Goal: Task Accomplishment & Management: Manage account settings

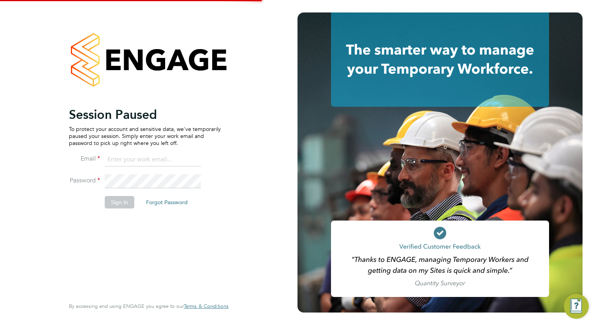
type input "megan.westlotorn@alliancemsp.co.uk"
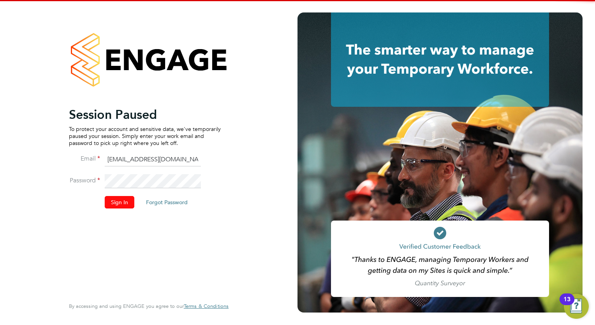
click at [122, 205] on button "Sign In" at bounding box center [120, 202] width 30 height 12
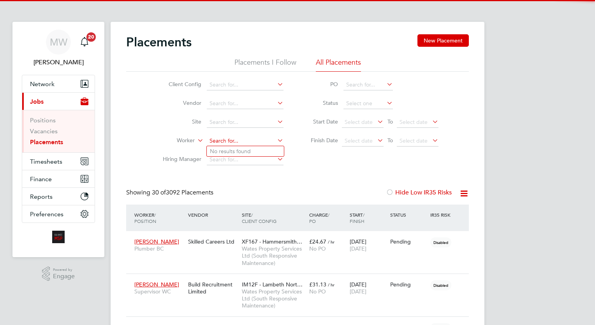
click at [231, 139] on input at bounding box center [245, 141] width 77 height 11
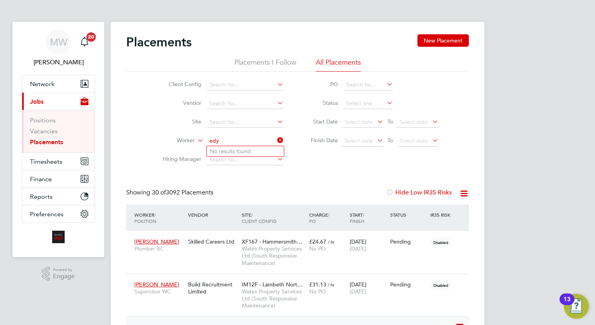
type input "edy"
click at [232, 143] on input at bounding box center [245, 141] width 77 height 11
type input "a"
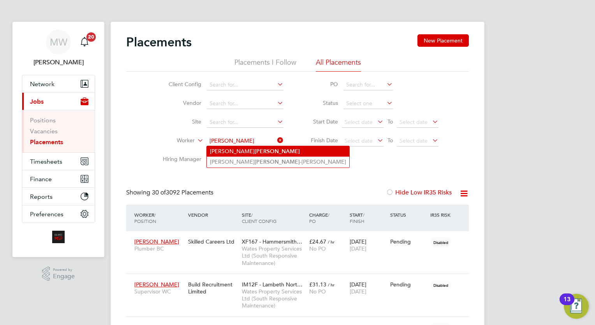
click at [255, 149] on b "Chambers" at bounding box center [277, 151] width 45 height 7
type input "Andrew Chambers"
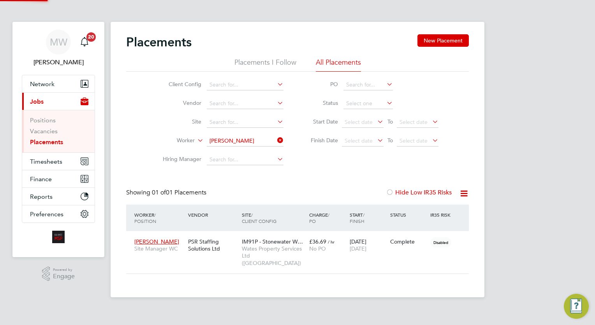
scroll to position [29, 68]
click at [323, 242] on span "£36.69" at bounding box center [317, 241] width 17 height 7
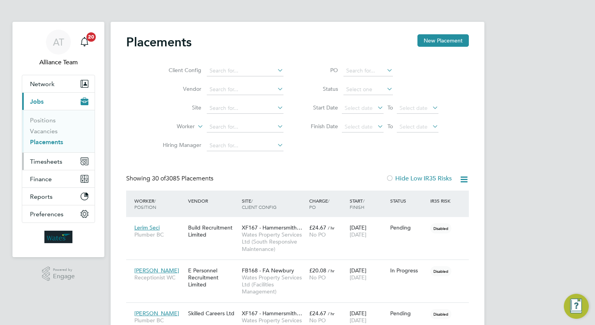
click at [53, 163] on span "Timesheets" at bounding box center [46, 161] width 32 height 7
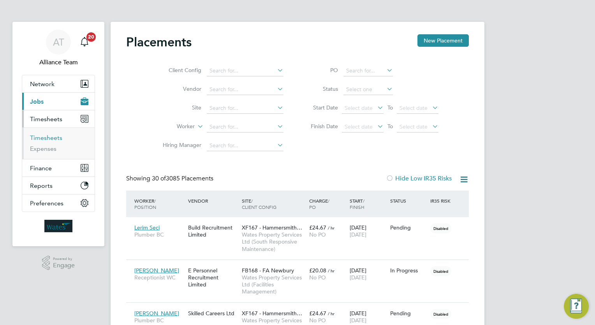
click at [45, 137] on link "Timesheets" at bounding box center [46, 137] width 32 height 7
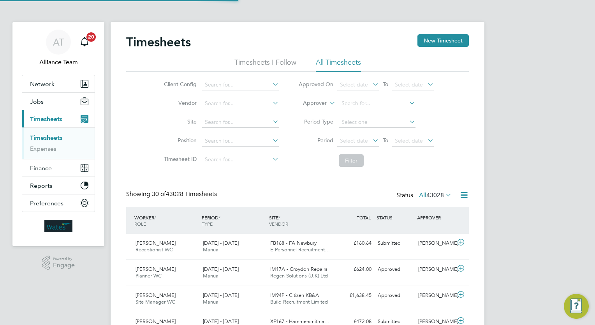
click at [327, 101] on li "Approver" at bounding box center [366, 103] width 155 height 19
click at [322, 104] on label "Approver" at bounding box center [309, 103] width 35 height 8
click at [309, 111] on li "Worker" at bounding box center [308, 112] width 38 height 10
click at [354, 99] on input at bounding box center [377, 103] width 77 height 11
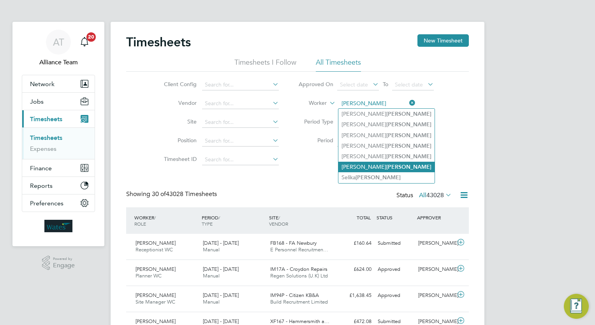
click at [387, 169] on b "Campbell" at bounding box center [409, 167] width 45 height 7
type input "[PERSON_NAME]"
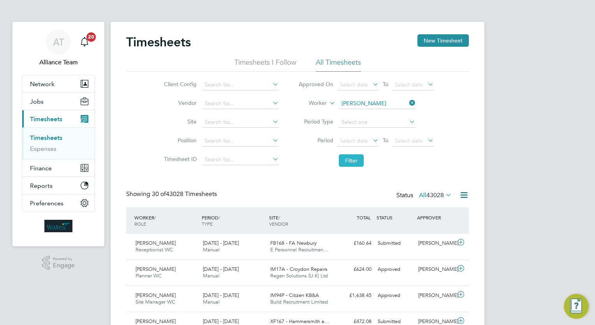
click at [356, 162] on button "Filter" at bounding box center [351, 160] width 25 height 12
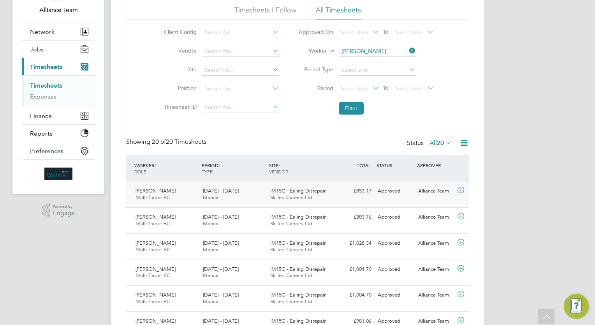
click at [283, 195] on span "Skilled Careers Ltd" at bounding box center [291, 197] width 42 height 7
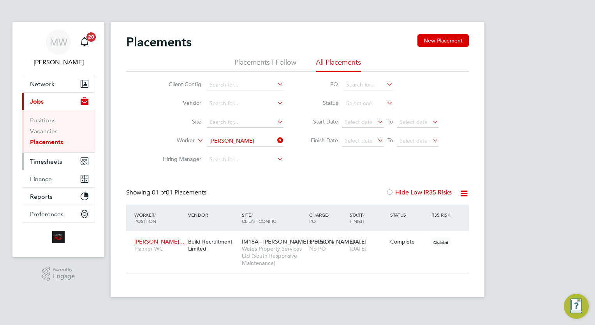
scroll to position [37, 68]
click at [53, 155] on button "Timesheets" at bounding box center [58, 161] width 72 height 17
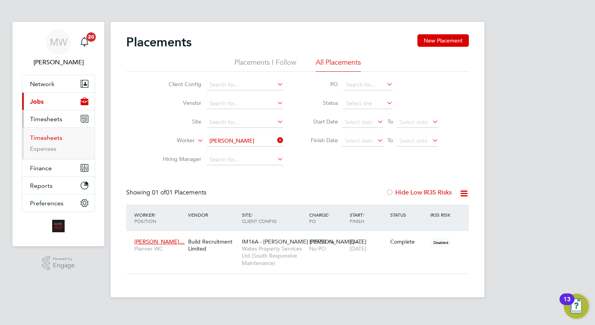
click at [53, 139] on link "Timesheets" at bounding box center [46, 137] width 32 height 7
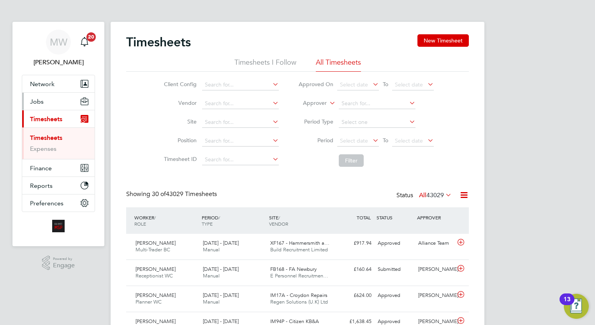
click at [44, 93] on button "Jobs" at bounding box center [58, 101] width 72 height 17
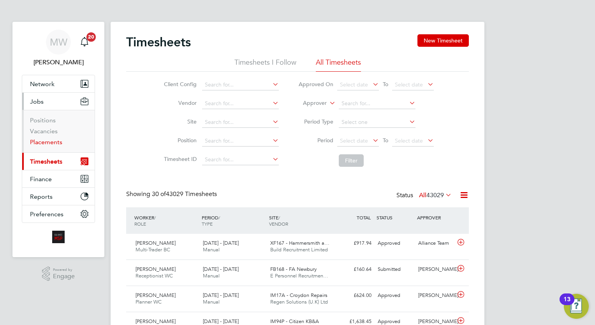
click at [50, 141] on link "Placements" at bounding box center [46, 141] width 32 height 7
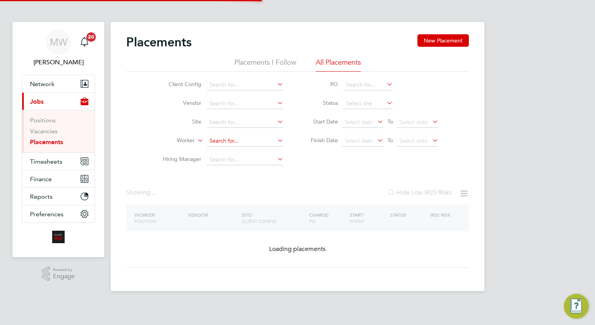
click at [239, 139] on input at bounding box center [245, 141] width 77 height 11
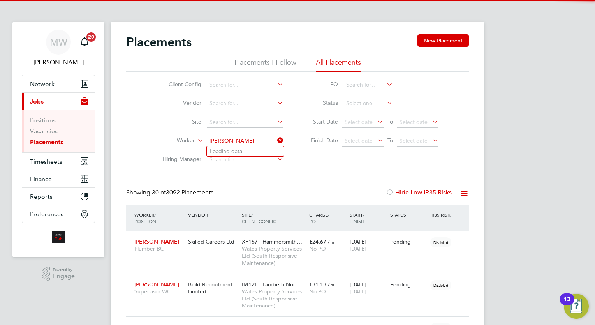
scroll to position [29, 54]
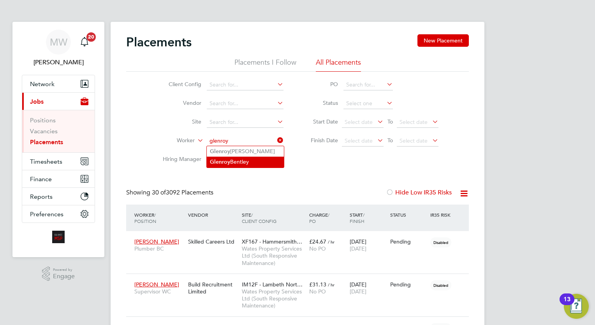
click at [251, 162] on li "[PERSON_NAME]" at bounding box center [245, 162] width 77 height 11
type input "[PERSON_NAME]"
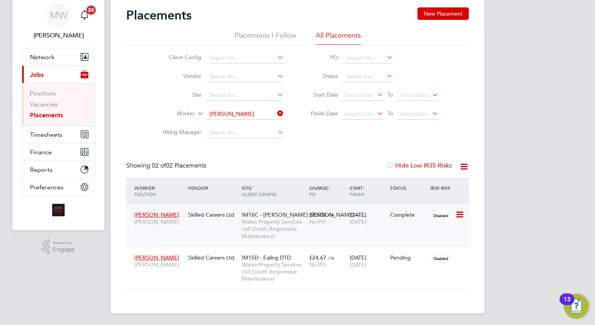
click at [256, 216] on span "IM16C - [PERSON_NAME] [PERSON_NAME] - I…" at bounding box center [304, 214] width 124 height 7
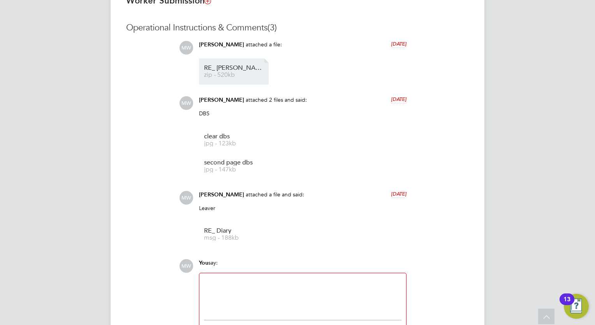
click at [245, 73] on span "zip - 520kb" at bounding box center [235, 75] width 62 height 6
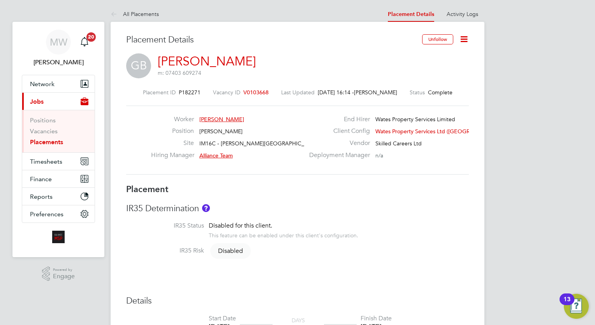
click at [51, 146] on li "Placements" at bounding box center [59, 142] width 58 height 8
drag, startPoint x: 51, startPoint y: 146, endPoint x: 49, endPoint y: 141, distance: 4.4
click at [49, 141] on link "Placements" at bounding box center [46, 141] width 33 height 7
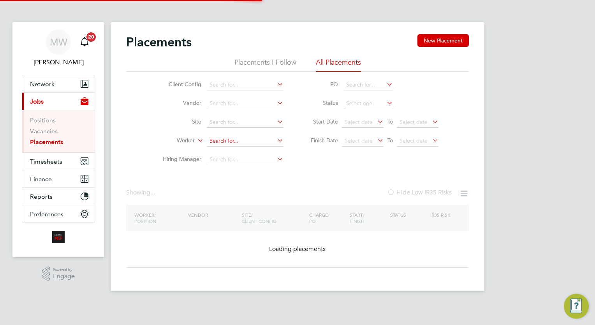
click at [217, 136] on input at bounding box center [245, 141] width 77 height 11
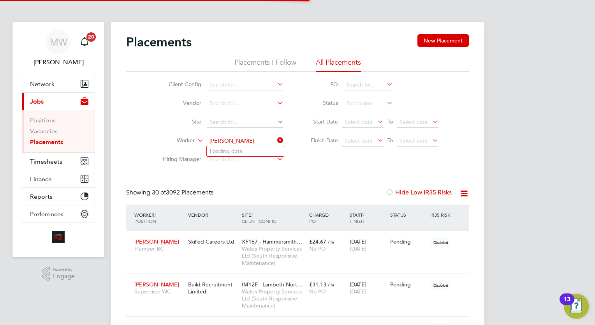
scroll to position [29, 54]
click at [220, 147] on li "Dawn Hurrel l" at bounding box center [245, 151] width 77 height 11
type input "Dawn Hurrell"
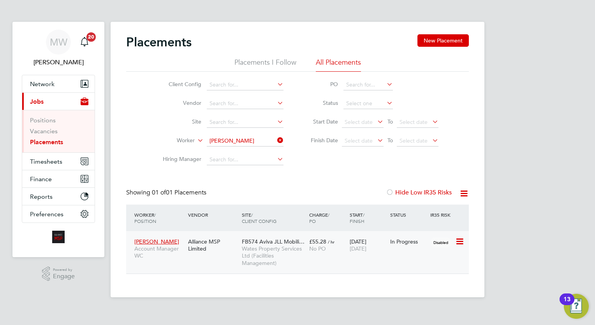
click at [328, 251] on div "No PO" at bounding box center [327, 248] width 37 height 7
click at [276, 142] on icon at bounding box center [276, 140] width 0 height 11
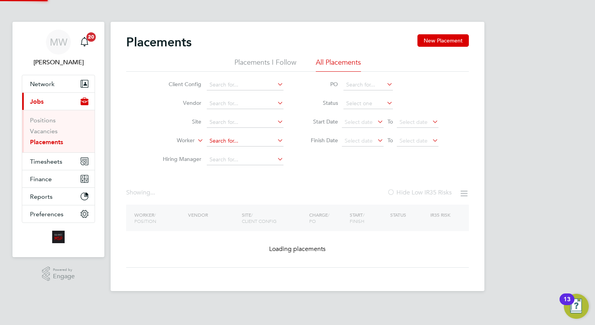
click at [258, 140] on input at bounding box center [245, 141] width 77 height 11
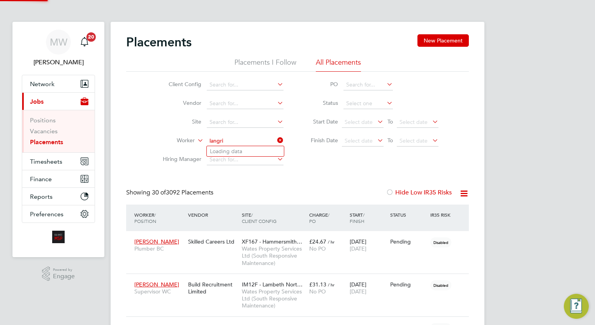
scroll to position [29, 54]
click at [256, 149] on li "Jonathan Langri dge" at bounding box center [245, 151] width 77 height 11
type input "Jonathan Langridge"
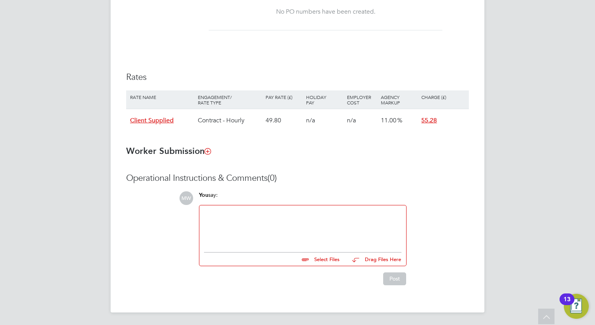
click at [251, 227] on div at bounding box center [303, 227] width 198 height 34
click at [330, 259] on input "file" at bounding box center [343, 257] width 117 height 11
type input "C:\fakepath\Wates Starter Pack – Certificate of Compliance (COC) -Dawn Hurrell.…"
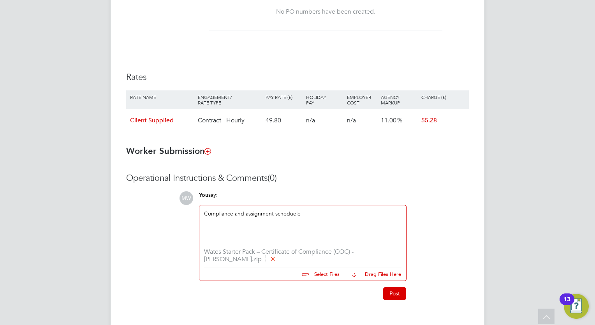
click at [396, 294] on button "Post" at bounding box center [394, 293] width 23 height 12
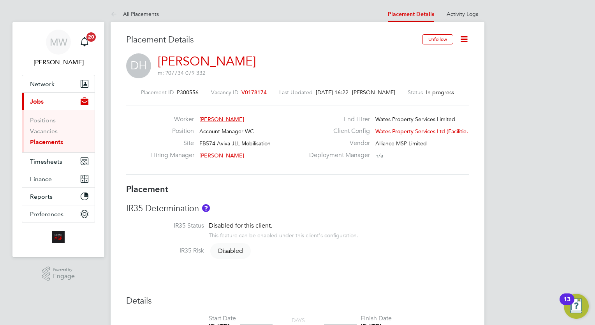
click at [55, 142] on link "Placements" at bounding box center [46, 141] width 33 height 7
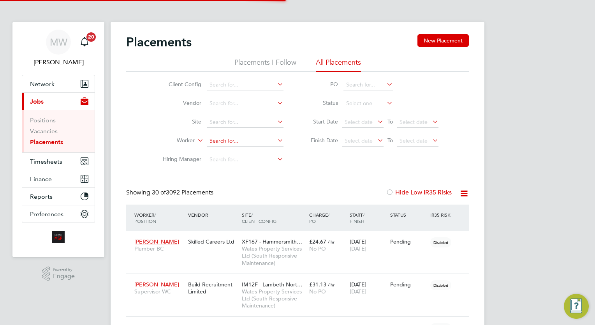
scroll to position [29, 54]
click at [224, 141] on input at bounding box center [245, 141] width 77 height 11
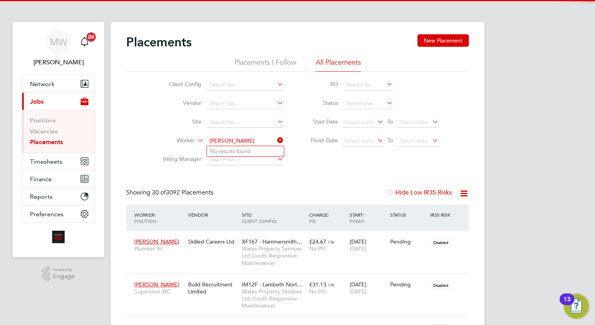
type input "dave head"
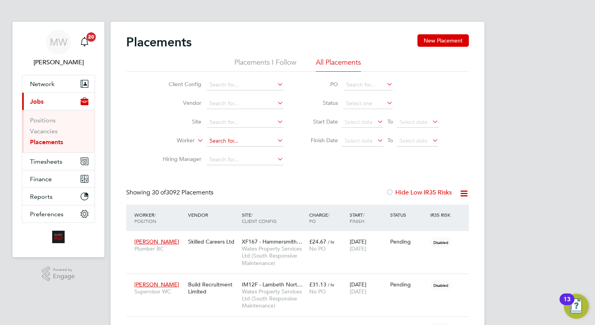
click at [236, 137] on input at bounding box center [245, 141] width 77 height 11
click at [248, 150] on li "Kamran Uddin" at bounding box center [245, 151] width 77 height 11
type input "Kamran Uddin"
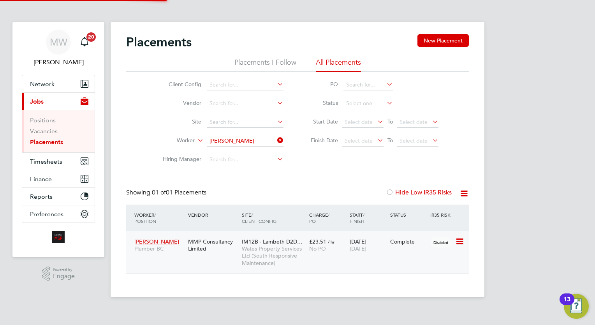
scroll to position [37, 68]
click at [348, 252] on div "11 Nov 2024 01 Aug 2025" at bounding box center [368, 245] width 41 height 22
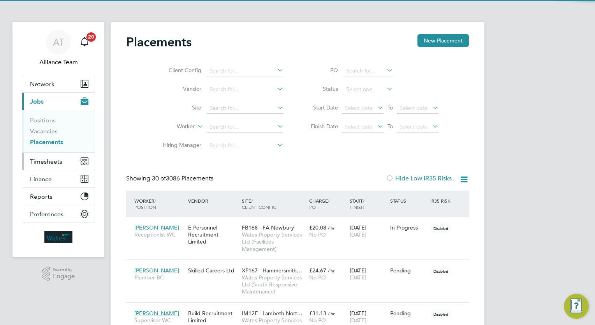
click at [62, 156] on button "Timesheets" at bounding box center [58, 161] width 72 height 17
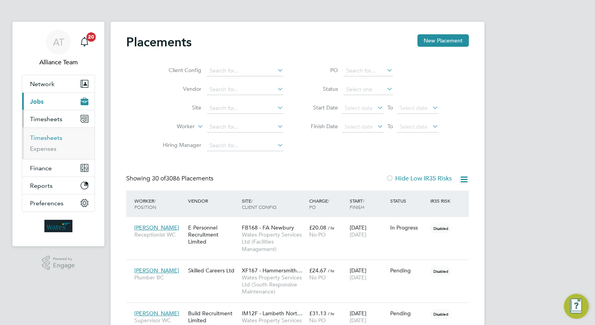
click at [55, 138] on link "Timesheets" at bounding box center [46, 137] width 32 height 7
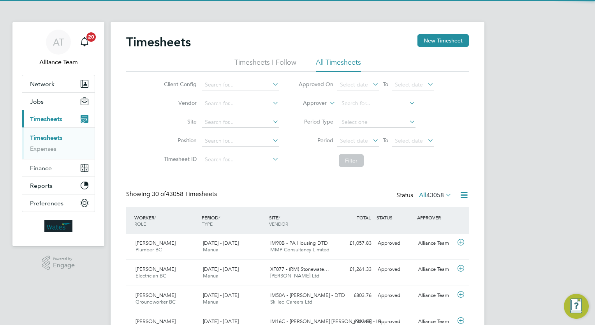
click at [318, 103] on label "Approver" at bounding box center [309, 103] width 35 height 8
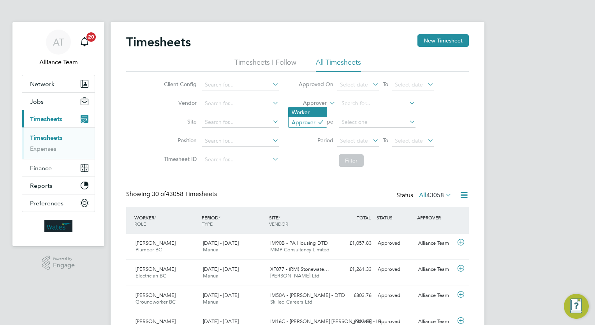
click at [304, 112] on li "Worker" at bounding box center [308, 112] width 38 height 10
click at [360, 102] on input at bounding box center [377, 103] width 77 height 11
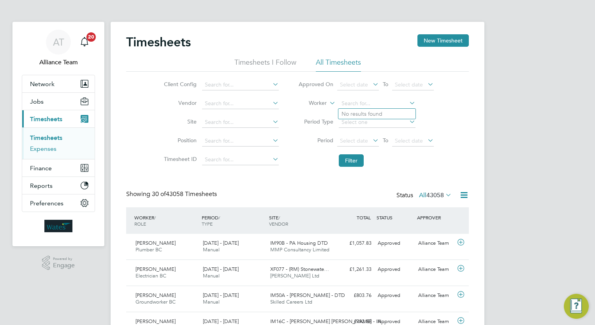
click at [33, 149] on link "Expenses" at bounding box center [43, 148] width 26 height 7
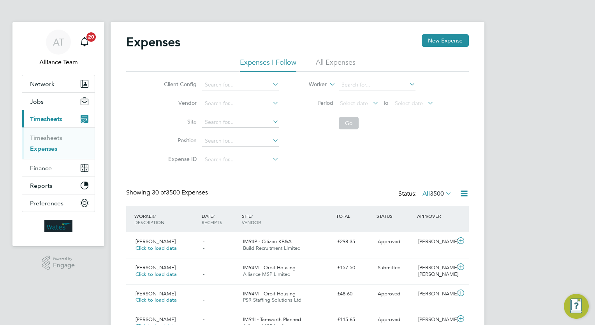
click at [335, 60] on li "All Expenses" at bounding box center [336, 65] width 40 height 14
click at [342, 83] on input at bounding box center [377, 84] width 77 height 11
click at [359, 92] on li "[PERSON_NAME]" at bounding box center [391, 95] width 104 height 11
type input "[PERSON_NAME]"
click at [346, 121] on button "Go" at bounding box center [349, 123] width 20 height 12
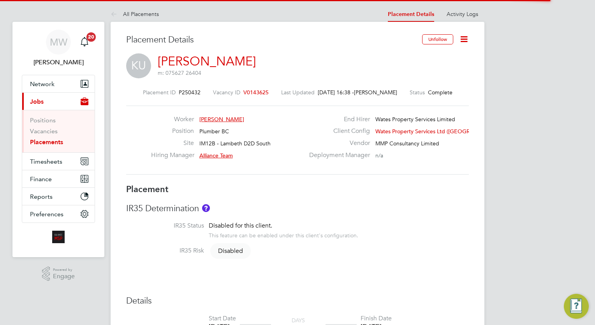
click at [465, 37] on icon at bounding box center [464, 39] width 10 height 10
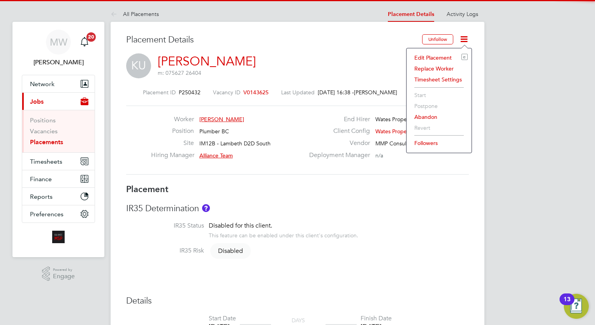
click at [437, 61] on li "Edit Placement e" at bounding box center [439, 57] width 57 height 11
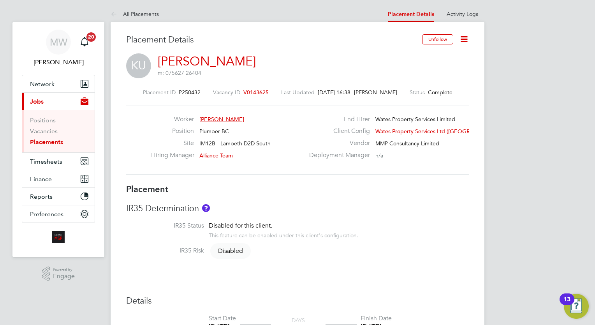
type input "Alliance Team"
type input "11 Nov 2024"
type input "[DATE]"
type input "00:00"
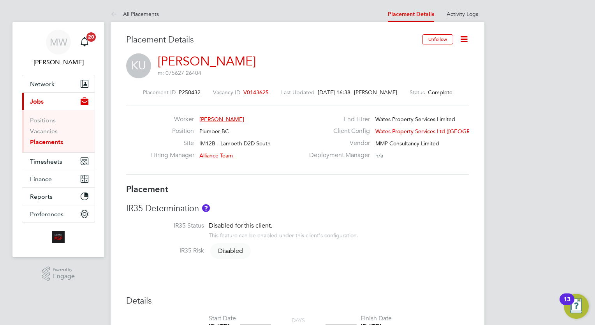
type input "00:00"
type input "7079"
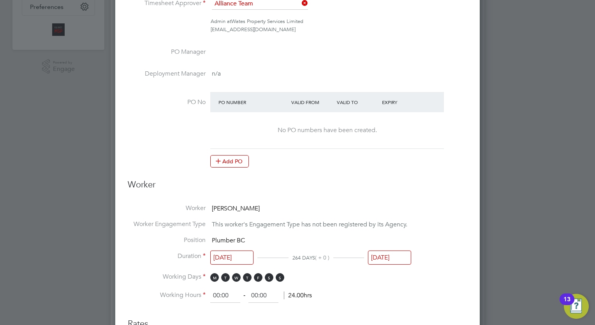
click at [395, 253] on input "[DATE]" at bounding box center [389, 258] width 43 height 14
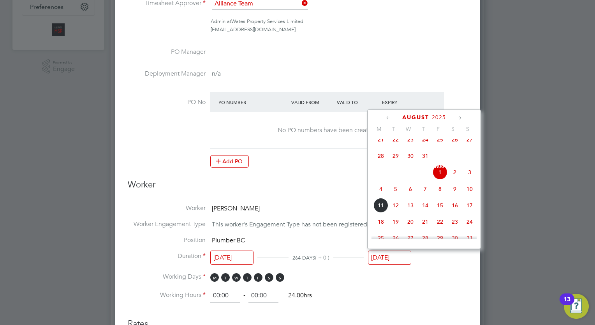
click at [376, 209] on span "11" at bounding box center [381, 205] width 15 height 15
type input "[DATE]"
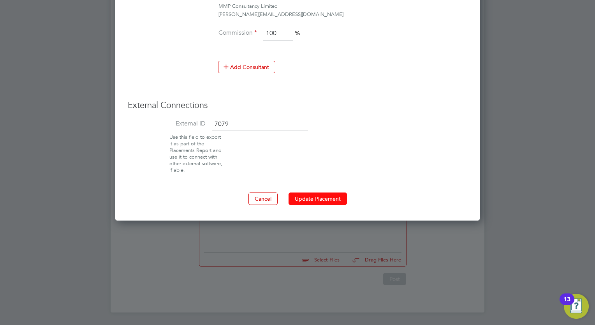
click at [316, 196] on button "Update Placement" at bounding box center [318, 198] width 58 height 12
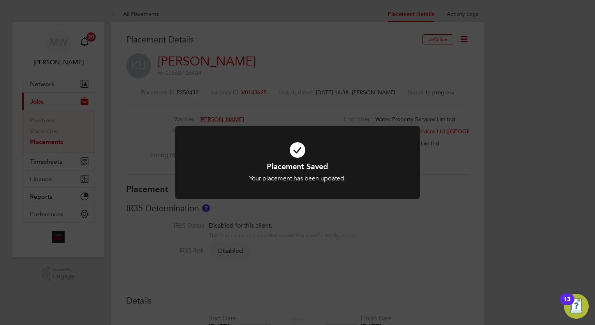
click at [257, 107] on div "Placement Saved Your placement has been updated. Cancel Okay" at bounding box center [297, 162] width 595 height 325
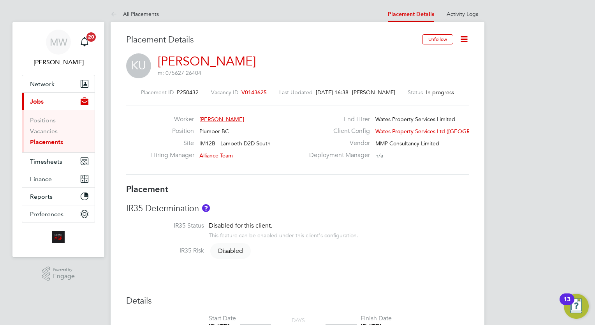
click at [47, 145] on link "Placements" at bounding box center [46, 141] width 33 height 7
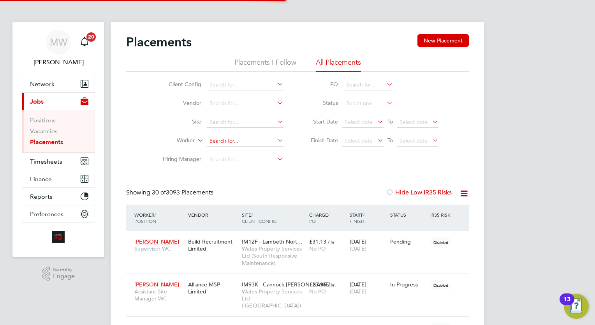
scroll to position [22, 54]
click at [226, 139] on input at bounding box center [245, 141] width 77 height 11
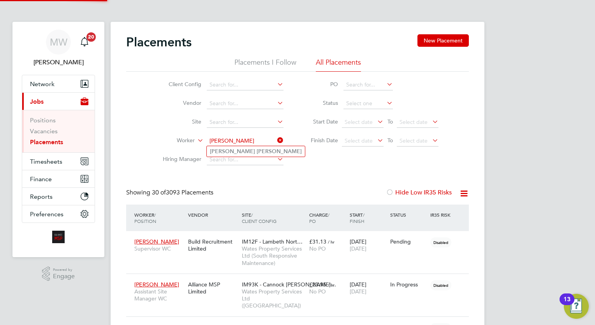
click at [254, 152] on li "James Abbott" at bounding box center [256, 151] width 98 height 11
type input "[PERSON_NAME]"
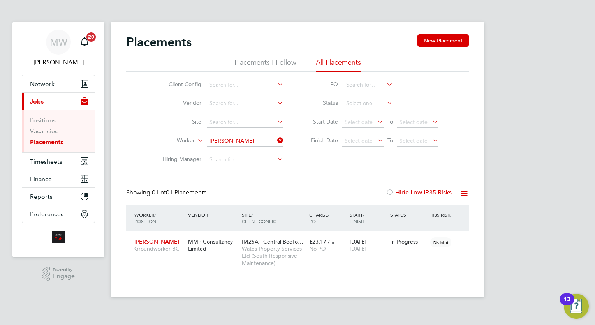
click at [544, 297] on div "MW Megan Westlotorn Notifications 20 Applications: Network Team Members Busines…" at bounding box center [297, 155] width 595 height 310
click at [282, 145] on input "[PERSON_NAME]" at bounding box center [245, 141] width 77 height 11
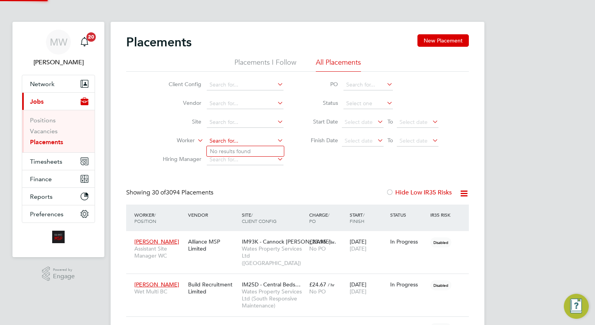
click at [256, 142] on input at bounding box center [245, 141] width 77 height 11
type input "[PERSON_NAME]"
click at [258, 149] on li "[PERSON_NAME]" at bounding box center [245, 151] width 77 height 11
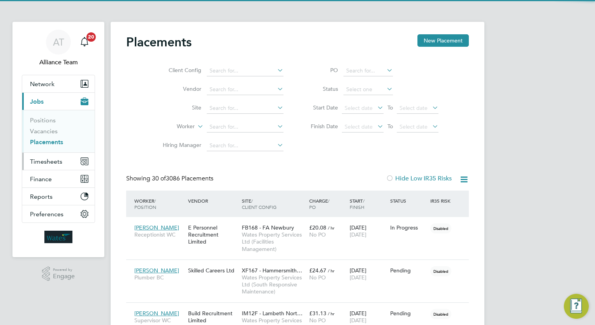
click at [55, 156] on button "Timesheets" at bounding box center [58, 161] width 72 height 17
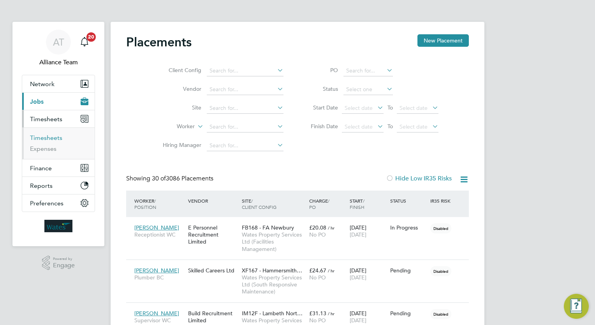
click at [53, 140] on link "Timesheets" at bounding box center [46, 137] width 32 height 7
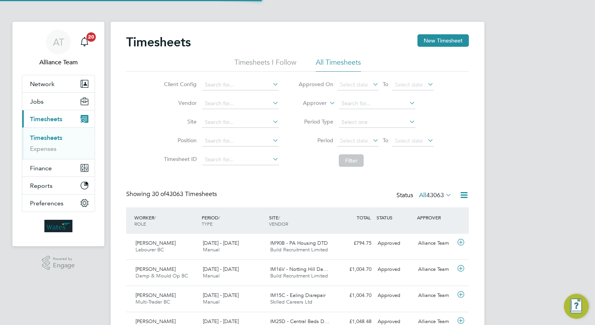
click at [326, 107] on li "Approver" at bounding box center [366, 103] width 155 height 19
click at [303, 112] on li "Approver" at bounding box center [366, 103] width 155 height 19
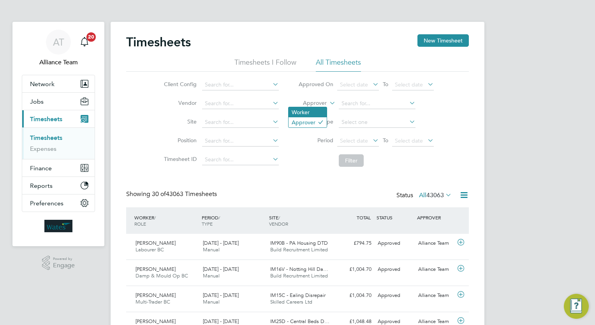
click at [308, 111] on li "Worker" at bounding box center [308, 112] width 38 height 10
click at [348, 109] on li "Worker" at bounding box center [366, 103] width 155 height 19
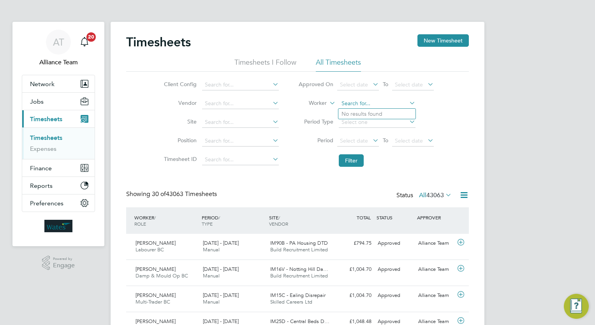
click at [371, 101] on input at bounding box center [377, 103] width 77 height 11
click at [328, 104] on icon at bounding box center [328, 100] width 0 height 7
click at [355, 106] on input at bounding box center [377, 103] width 77 height 11
type input "[PERSON_NAME] [PERSON_NAME]"
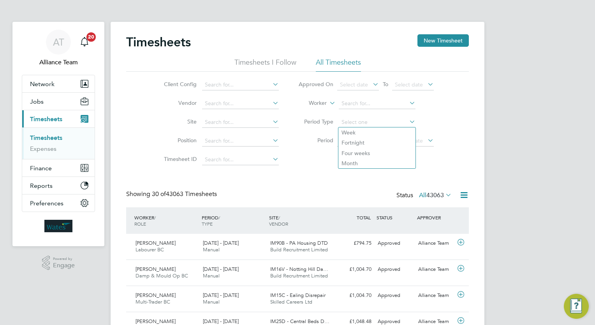
drag, startPoint x: 355, startPoint y: 120, endPoint x: 357, endPoint y: 115, distance: 5.2
click at [357, 115] on li "Period Type" at bounding box center [366, 122] width 155 height 19
click at [354, 105] on input at bounding box center [377, 103] width 77 height 11
click at [388, 115] on b "White" at bounding box center [395, 114] width 15 height 7
type input "[PERSON_NAME] [PERSON_NAME]"
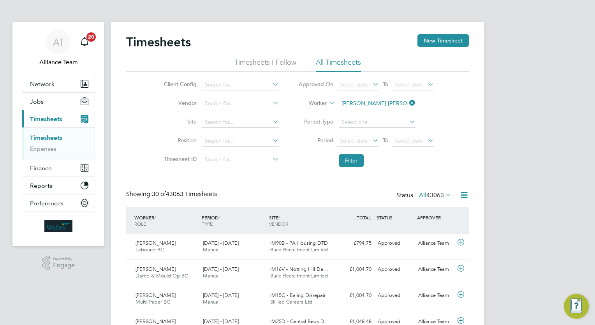
click at [353, 152] on li "Filter" at bounding box center [366, 160] width 155 height 20
click at [351, 160] on button "Filter" at bounding box center [351, 160] width 25 height 12
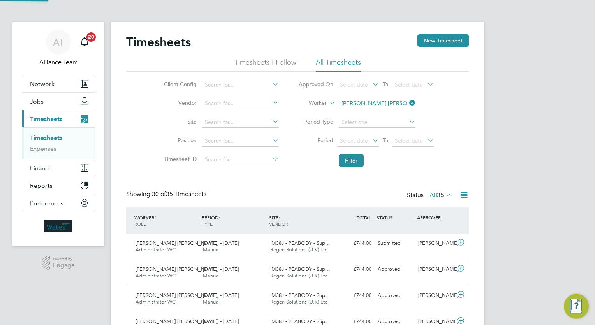
scroll to position [19, 68]
click at [318, 231] on div "WORKER / ROLE WORKER / PERIOD PERIOD / TYPE SITE / VENDOR TOTAL TOTAL / STATUS …" at bounding box center [297, 220] width 343 height 26
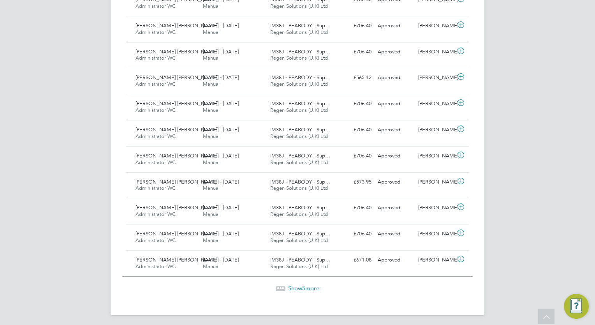
click at [312, 284] on span "Show 5 more" at bounding box center [303, 287] width 31 height 7
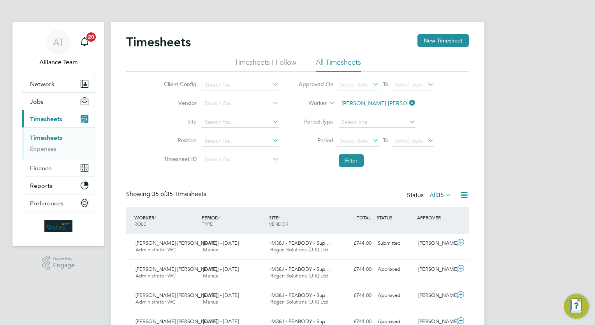
click at [438, 194] on span "35" at bounding box center [440, 195] width 7 height 8
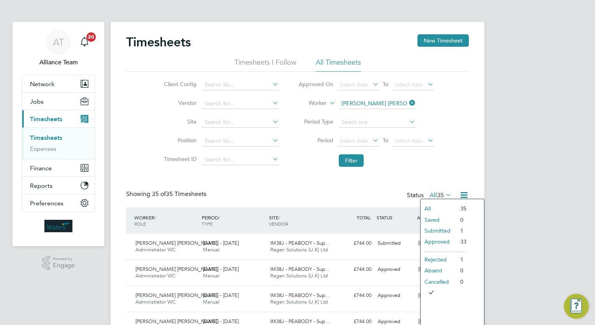
click at [433, 240] on li "Approved" at bounding box center [439, 241] width 36 height 11
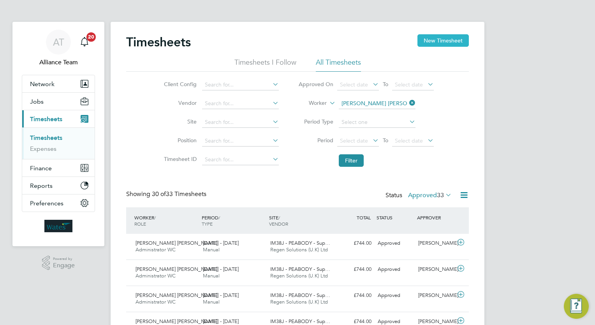
click at [445, 41] on button "New Timesheet" at bounding box center [443, 40] width 51 height 12
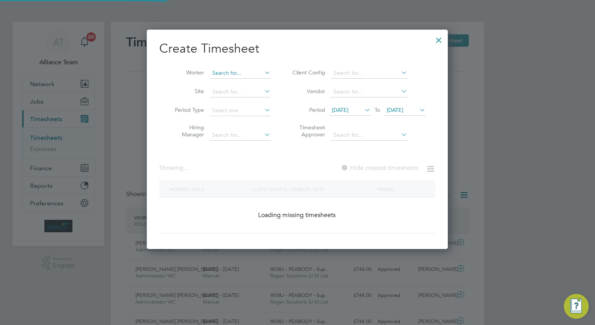
scroll to position [1202, 302]
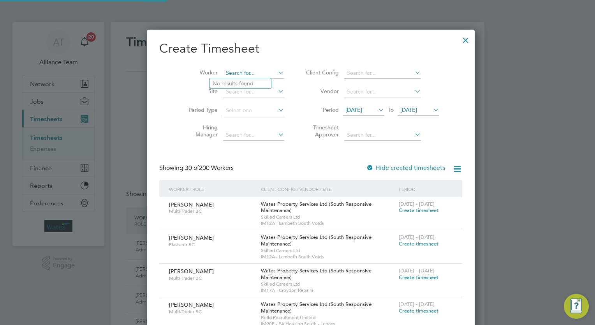
click at [224, 73] on input at bounding box center [253, 73] width 61 height 11
paste input "[PERSON_NAME]"
type input "[PERSON_NAME]"
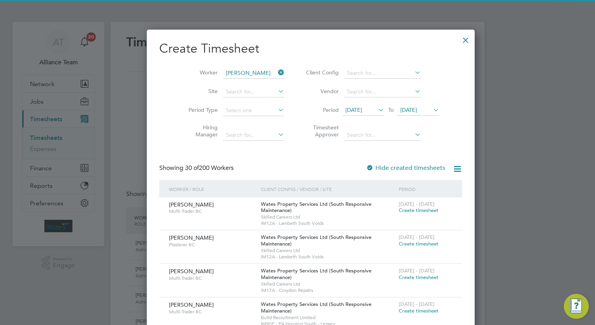
click at [260, 85] on b "Sloujala" at bounding box center [270, 83] width 21 height 7
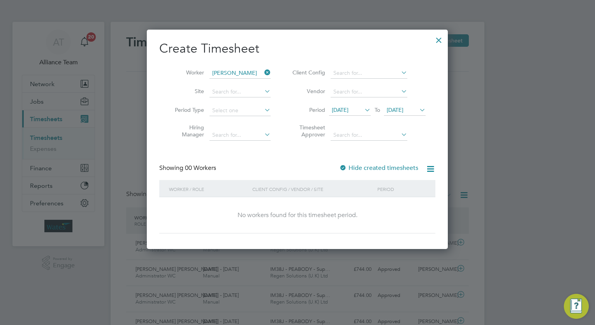
scroll to position [219, 302]
click at [442, 38] on div at bounding box center [439, 38] width 14 height 14
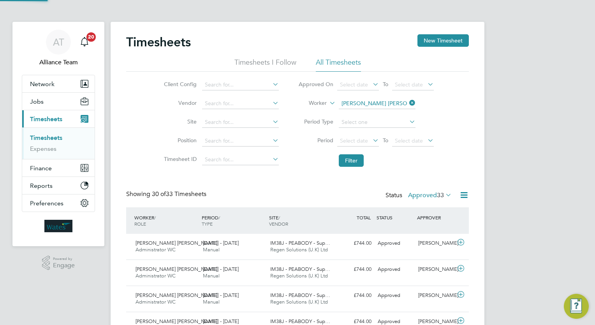
scroll to position [19, 68]
click at [408, 102] on icon at bounding box center [408, 102] width 0 height 11
click at [392, 101] on input at bounding box center [377, 103] width 77 height 11
paste input "[PERSON_NAME]"
type input "[PERSON_NAME]"
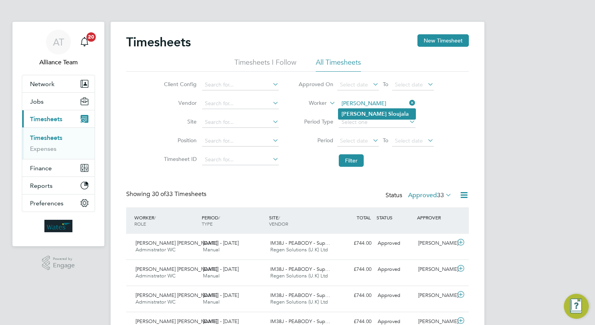
click at [386, 114] on li "[PERSON_NAME]" at bounding box center [377, 114] width 77 height 11
click at [356, 158] on button "Filter" at bounding box center [351, 160] width 25 height 12
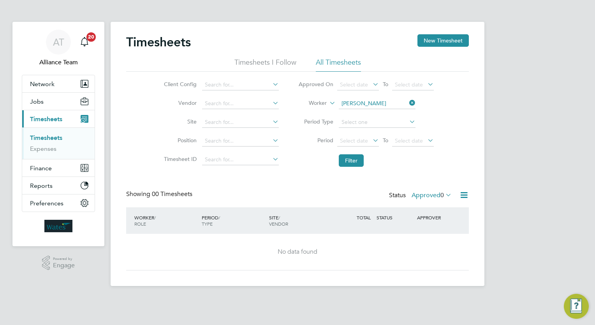
click at [424, 192] on label "Approved 0" at bounding box center [432, 195] width 40 height 8
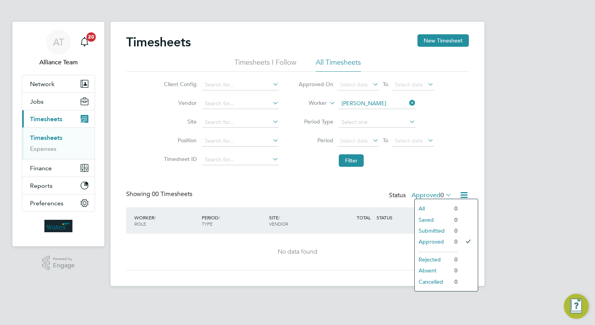
click at [431, 206] on li "All" at bounding box center [433, 208] width 36 height 11
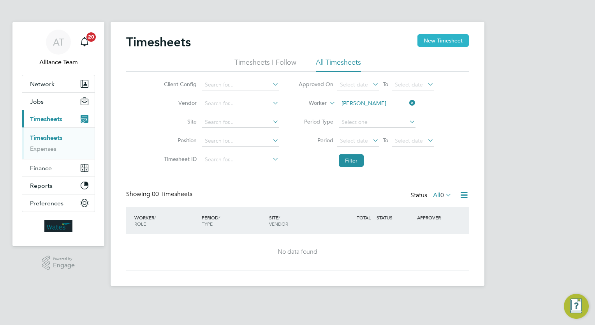
click at [436, 41] on button "New Timesheet" at bounding box center [443, 40] width 51 height 12
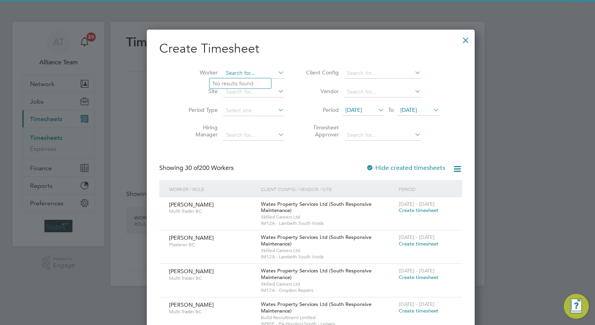
click at [223, 76] on input at bounding box center [253, 73] width 61 height 11
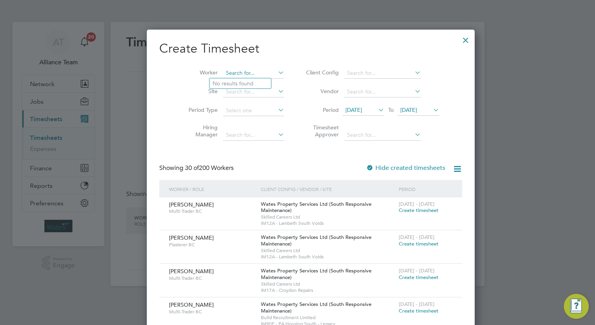
paste input "[PERSON_NAME]"
type input "[PERSON_NAME]"
click at [231, 81] on b "[PERSON_NAME]" at bounding box center [235, 83] width 45 height 7
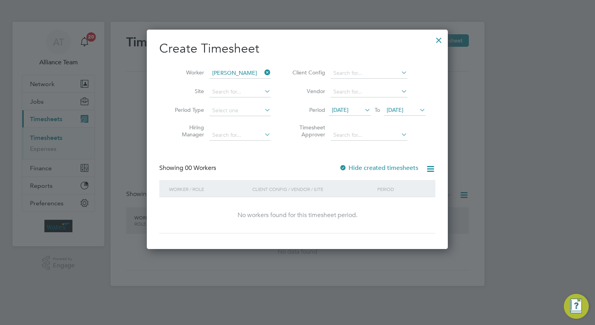
drag, startPoint x: 355, startPoint y: 110, endPoint x: 320, endPoint y: 127, distance: 38.3
click at [320, 127] on label "Timesheet Approver" at bounding box center [307, 131] width 35 height 14
click at [418, 110] on icon at bounding box center [418, 109] width 0 height 11
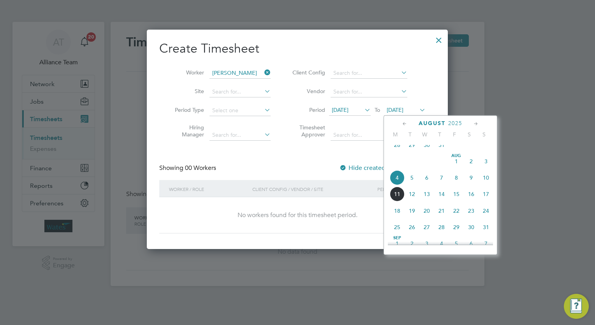
drag, startPoint x: 454, startPoint y: 204, endPoint x: 450, endPoint y: 202, distance: 4.2
drag, startPoint x: 450, startPoint y: 202, endPoint x: 457, endPoint y: 205, distance: 7.9
click at [457, 201] on span "15" at bounding box center [456, 194] width 15 height 15
